Goal: Find specific page/section: Find specific page/section

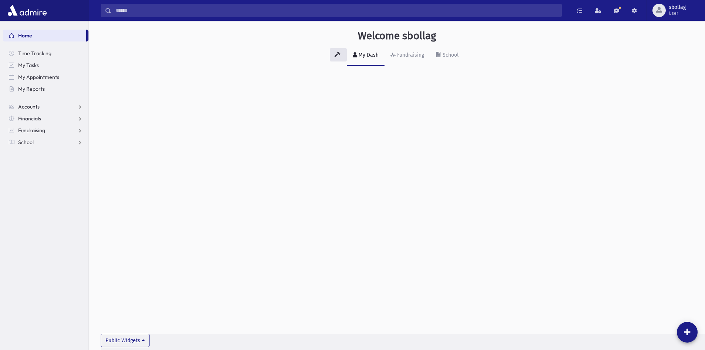
click at [252, 17] on div "Search Results All Accounts My Accounts" at bounding box center [397, 10] width 616 height 21
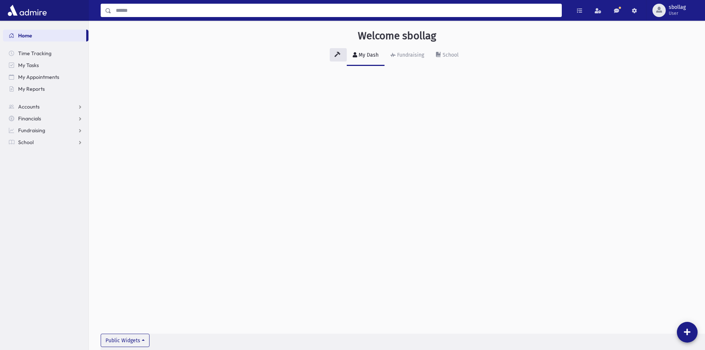
click at [254, 9] on input "Search" at bounding box center [336, 10] width 450 height 13
click at [304, 26] on div "All Accounts My Accounts Opportunities Students" at bounding box center [247, 31] width 170 height 13
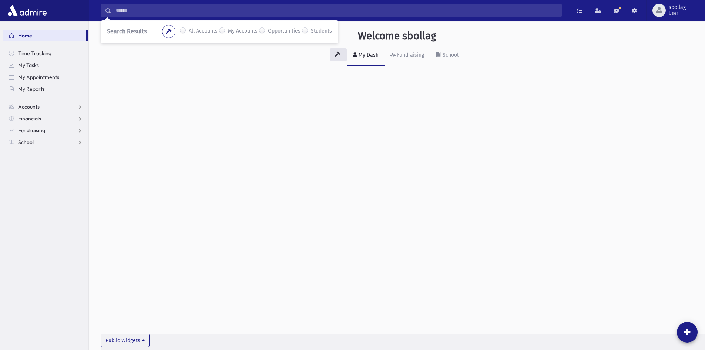
click at [311, 29] on label "Students" at bounding box center [321, 31] width 21 height 9
click at [205, 32] on label "All Accounts" at bounding box center [203, 31] width 29 height 9
click at [309, 28] on div "Students" at bounding box center [317, 31] width 30 height 9
click at [308, 30] on div "Students" at bounding box center [317, 31] width 30 height 9
click at [311, 30] on label "Students" at bounding box center [321, 31] width 21 height 9
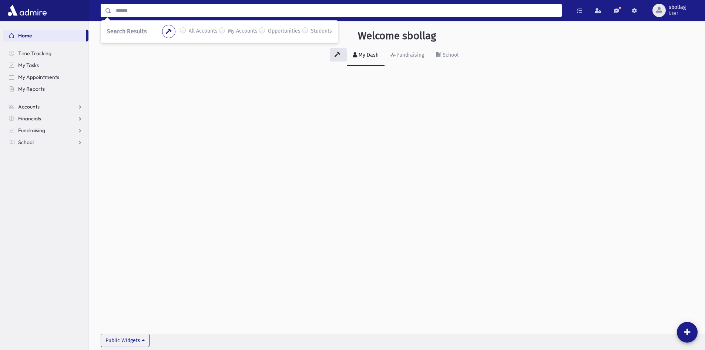
click at [174, 9] on input "Search" at bounding box center [336, 10] width 450 height 13
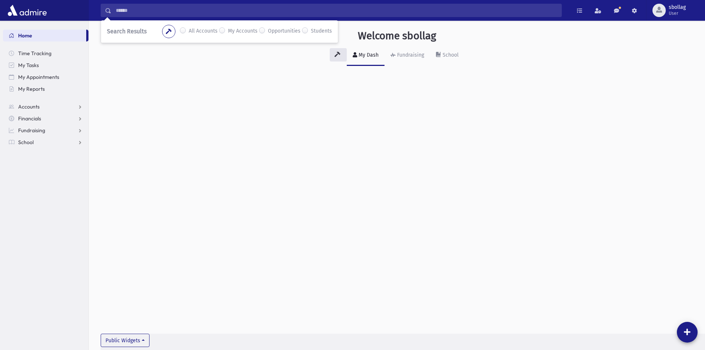
click at [189, 33] on div "All Accounts" at bounding box center [199, 31] width 38 height 9
click at [187, 33] on div "All Accounts" at bounding box center [199, 31] width 38 height 9
click at [189, 32] on label "All Accounts" at bounding box center [203, 31] width 29 height 9
click at [169, 32] on icon "button" at bounding box center [169, 31] width 6 height 5
drag, startPoint x: 121, startPoint y: 86, endPoint x: 129, endPoint y: 104, distance: 19.4
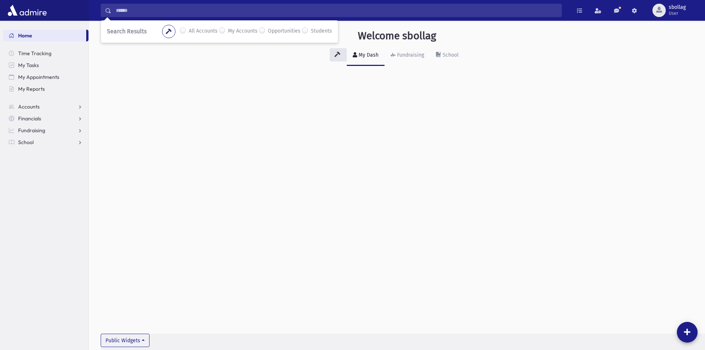
click at [122, 89] on div "Welcome sbollag My Dash Fundraising School Public Widgets" at bounding box center [397, 185] width 616 height 329
click at [121, 12] on input "Search" at bounding box center [336, 10] width 450 height 13
